Goal: Check status: Check status

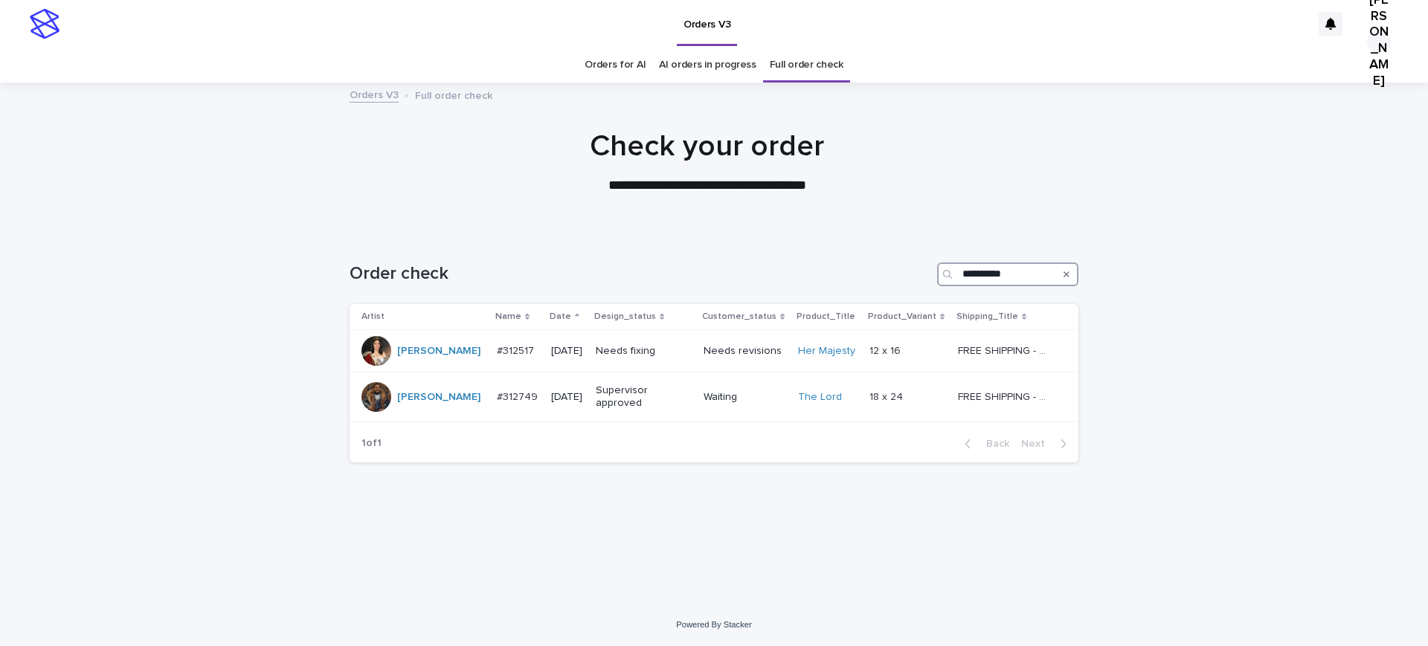
drag, startPoint x: 1029, startPoint y: 301, endPoint x: 683, endPoint y: 315, distance: 346.2
click at [683, 286] on div "**********" at bounding box center [714, 275] width 729 height 24
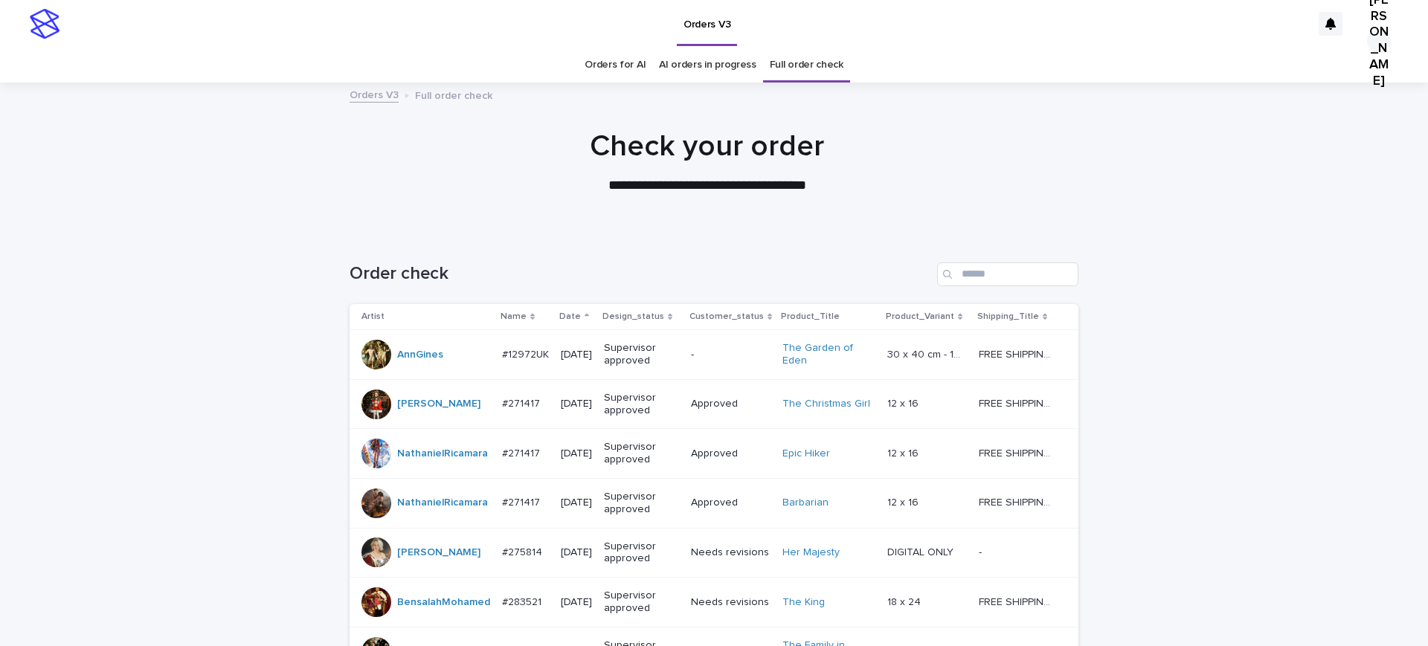
click at [542, 325] on div "Name" at bounding box center [526, 317] width 50 height 16
click at [576, 325] on p "Date" at bounding box center [570, 317] width 22 height 16
click at [581, 325] on p "Date" at bounding box center [570, 317] width 22 height 16
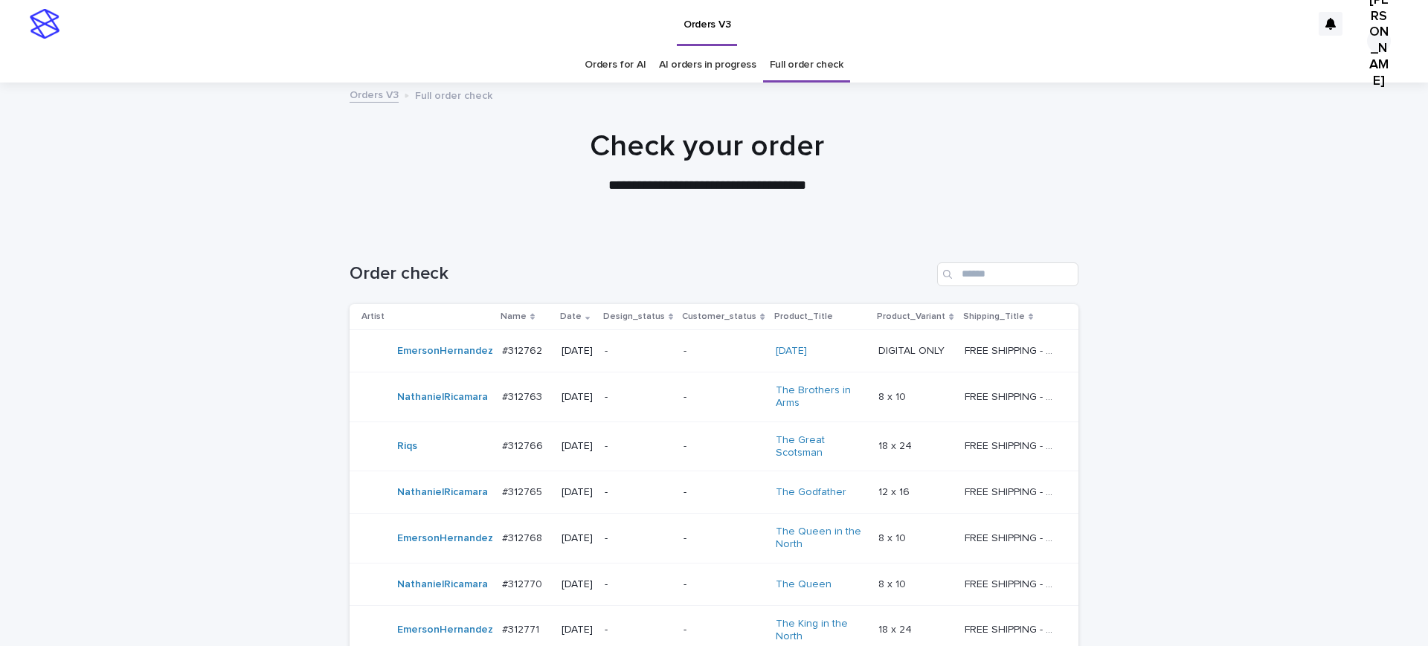
click at [537, 358] on p "#312762" at bounding box center [523, 350] width 43 height 16
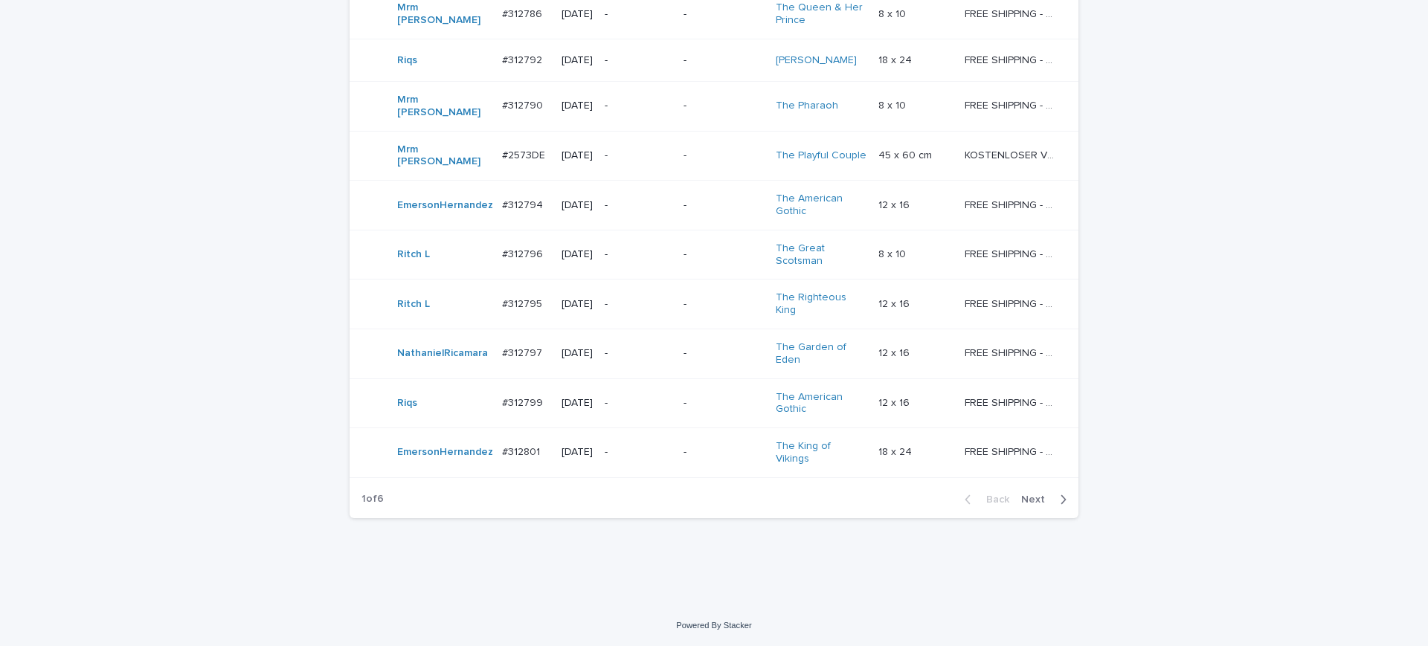
scroll to position [1869, 0]
click at [1026, 495] on span "Next" at bounding box center [1037, 500] width 33 height 10
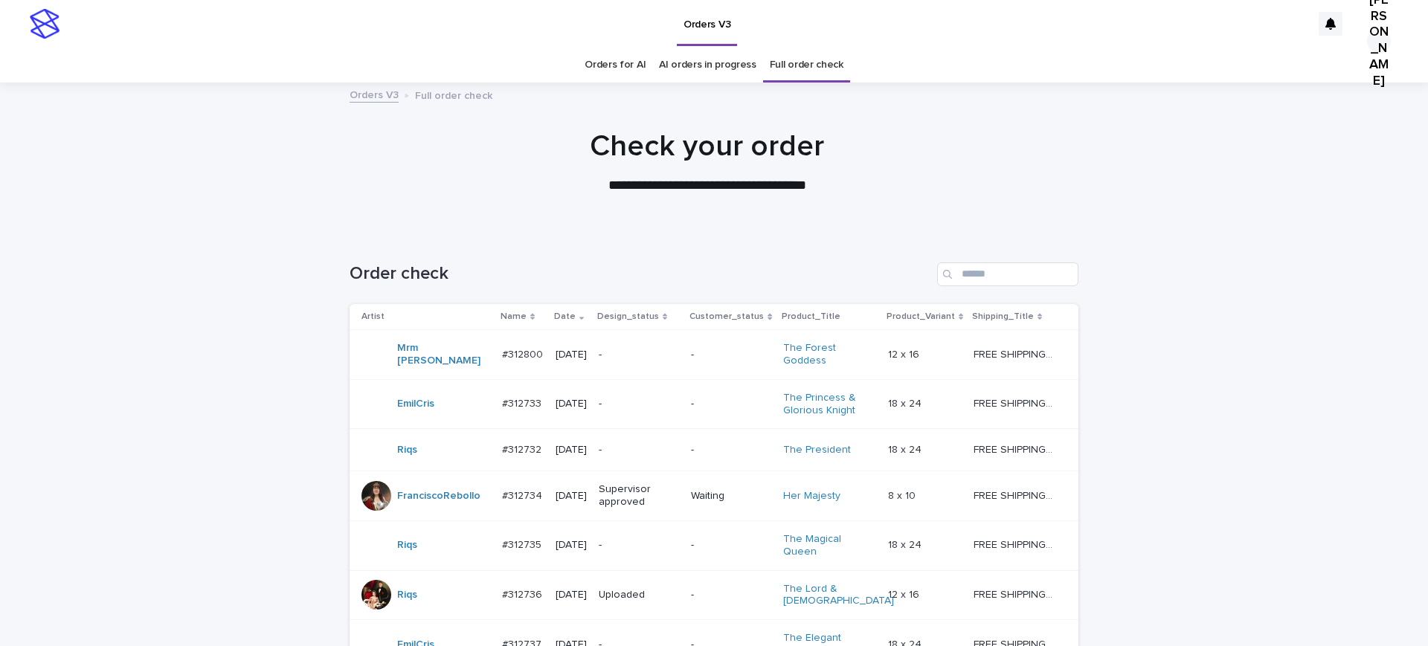
scroll to position [186, 0]
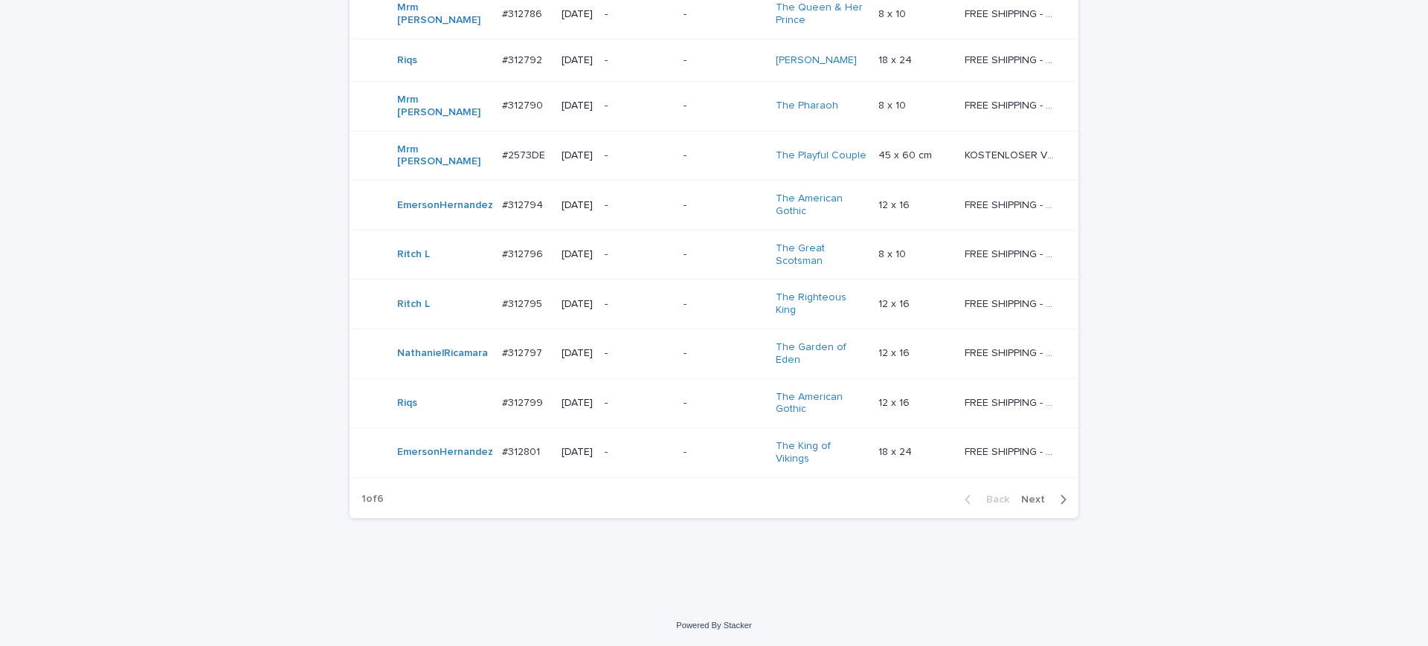
scroll to position [1869, 0]
click at [1033, 495] on span "Next" at bounding box center [1037, 500] width 33 height 10
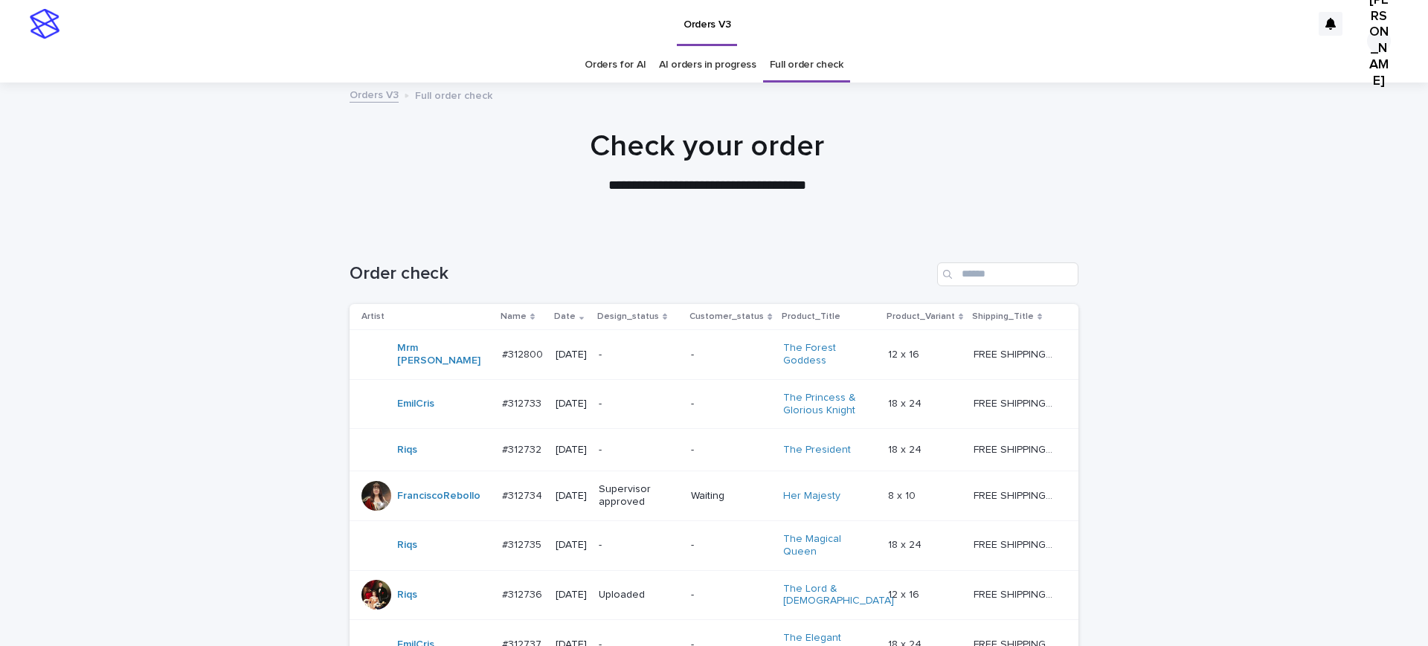
click at [532, 411] on p "#312733" at bounding box center [523, 403] width 42 height 16
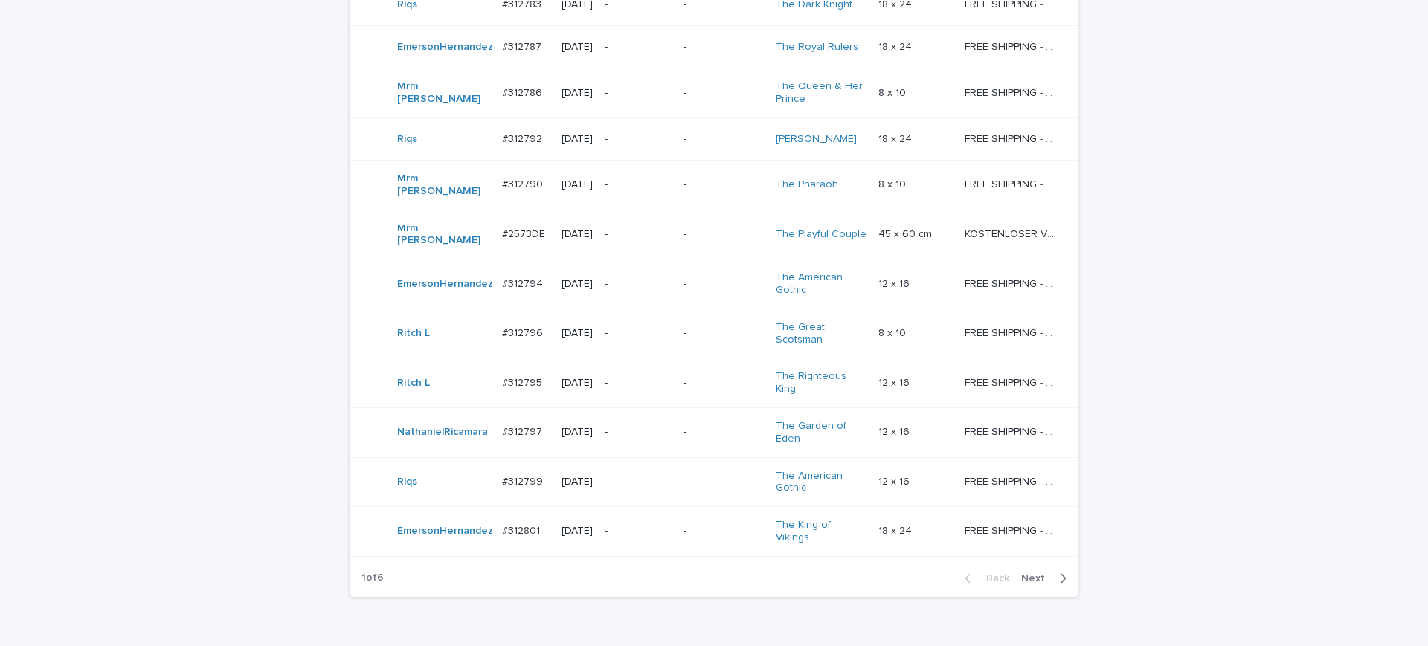
scroll to position [1163, 0]
